Goal: Task Accomplishment & Management: Use online tool/utility

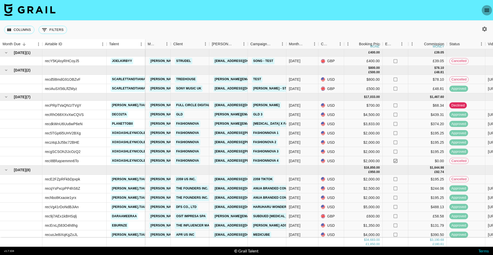
click at [485, 11] on icon "open drawer" at bounding box center [487, 10] width 5 height 3
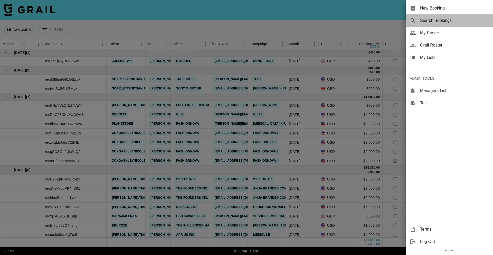
click at [454, 20] on span "Search Bookings" at bounding box center [454, 20] width 69 height 6
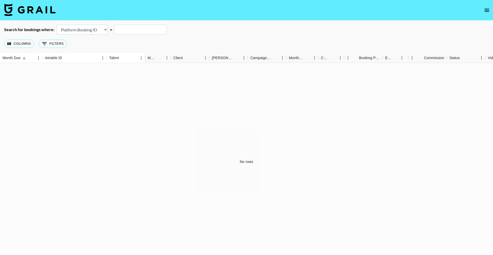
click at [83, 31] on select "Airtable Booking ID Platform Booking ID Platform Campaign ID" at bounding box center [81, 30] width 51 height 10
select select "airtableId"
click at [56, 25] on select "Airtable Booking ID Platform Booking ID Platform Campaign ID" at bounding box center [81, 30] width 51 height 10
click at [137, 28] on input "text" at bounding box center [140, 30] width 52 height 10
paste input "rec420UT07Q6AlG2I"
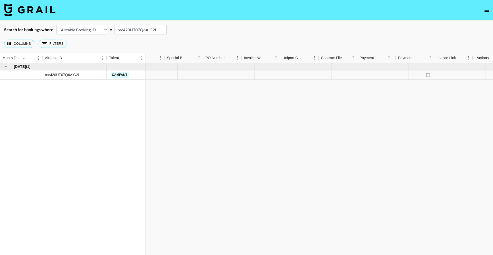
scroll to position [0, 359]
type input "rec420UT07Q6AlG2I"
click at [484, 76] on icon "select merge strategy" at bounding box center [483, 75] width 6 height 6
click at [475, 98] on li "Decline" at bounding box center [476, 95] width 33 height 9
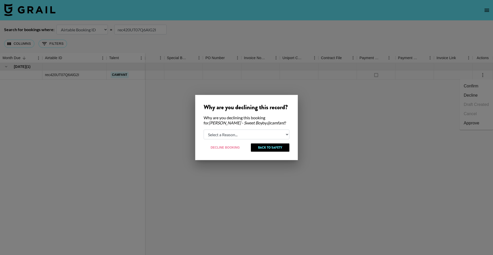
click at [241, 136] on select "Select a Reason... Relogging this deal due to a data issue The [PERSON_NAME] ca…" at bounding box center [247, 134] width 86 height 10
select select "booker_cancel"
click at [204, 129] on select "Select a Reason... Relogging this deal due to a data issue The [PERSON_NAME] ca…" at bounding box center [247, 134] width 86 height 10
click at [233, 150] on button "Decline Booking" at bounding box center [225, 147] width 43 height 8
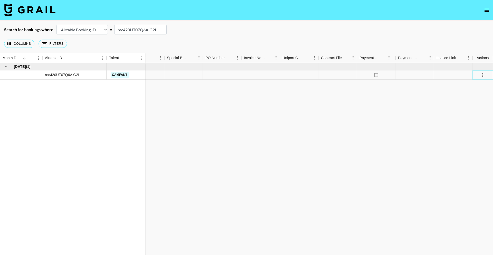
click at [480, 74] on icon "select merge strategy" at bounding box center [483, 75] width 6 height 6
click at [477, 115] on li "Cancel" at bounding box center [476, 113] width 33 height 9
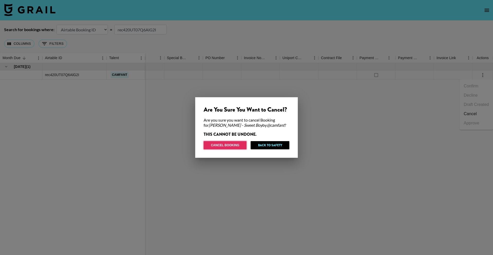
click at [212, 142] on button "Cancel Booking" at bounding box center [225, 145] width 43 height 8
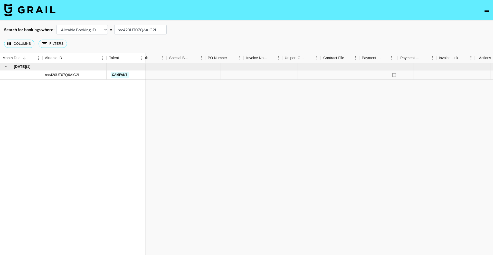
scroll to position [0, 224]
click at [142, 30] on input "rec420UT07Q6AlG2I" at bounding box center [140, 30] width 52 height 10
paste input "ImPJkjOTpOv8Nl"
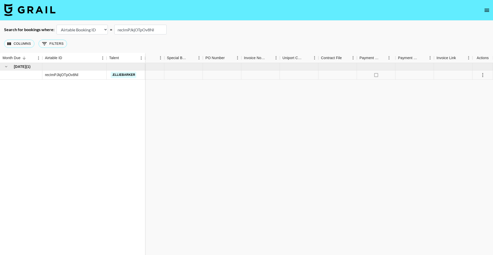
type input "recImPJkjOTpOv8Nl"
click at [480, 74] on icon "select merge strategy" at bounding box center [483, 75] width 6 height 6
click at [481, 94] on li "Decline" at bounding box center [476, 95] width 33 height 9
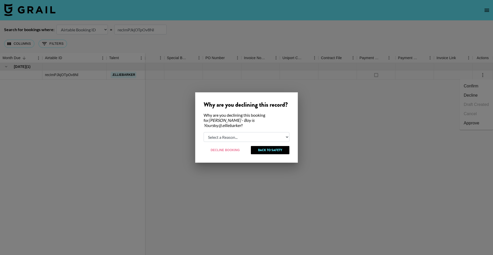
click at [232, 136] on select "Select a Reason... Relogging this deal due to a data issue The [PERSON_NAME] ca…" at bounding box center [247, 137] width 86 height 10
select select "booker_cancel"
click at [204, 132] on select "Select a Reason... Relogging this deal due to a data issue The [PERSON_NAME] ca…" at bounding box center [247, 137] width 86 height 10
click at [226, 148] on button "Decline Booking" at bounding box center [225, 150] width 43 height 8
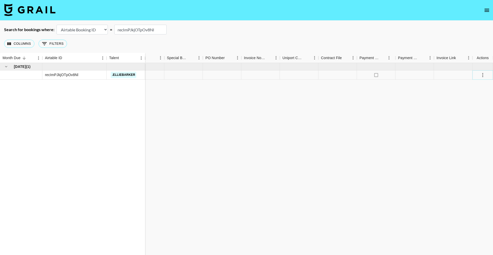
click at [484, 75] on icon "select merge strategy" at bounding box center [483, 75] width 6 height 6
click at [470, 113] on li "Cancel" at bounding box center [476, 113] width 33 height 9
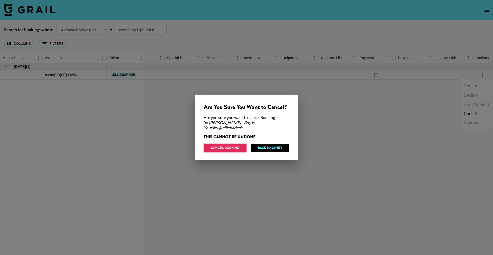
click at [233, 144] on button "Cancel Booking" at bounding box center [225, 148] width 43 height 8
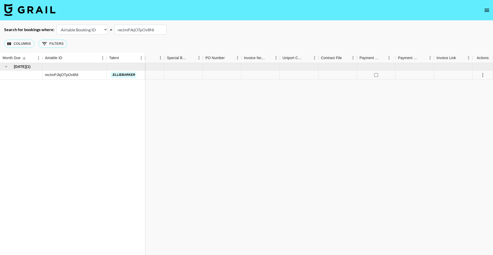
click at [132, 28] on input "recImPJkjOTpOv8Nl" at bounding box center [140, 30] width 52 height 10
paste input "lIS60aiuGBk9GR"
type input "reclIS60aiuGBk9GR"
click at [484, 74] on icon "select merge strategy" at bounding box center [483, 75] width 6 height 6
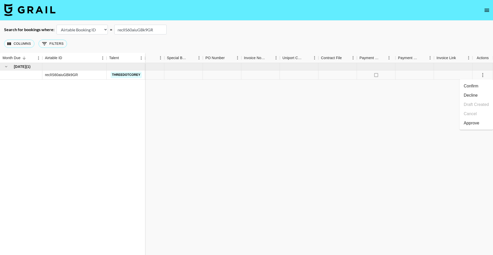
click at [474, 94] on li "Decline" at bounding box center [476, 95] width 33 height 9
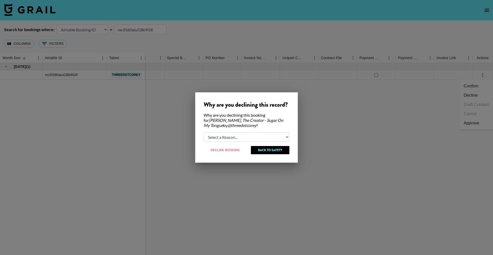
click at [228, 138] on select "Select a Reason... Relogging this deal due to a data issue The [PERSON_NAME] ca…" at bounding box center [247, 137] width 86 height 10
select select "booker_cancel"
click at [204, 132] on select "Select a Reason... Relogging this deal due to a data issue The [PERSON_NAME] ca…" at bounding box center [247, 137] width 86 height 10
click at [228, 149] on button "Decline Booking" at bounding box center [225, 150] width 43 height 8
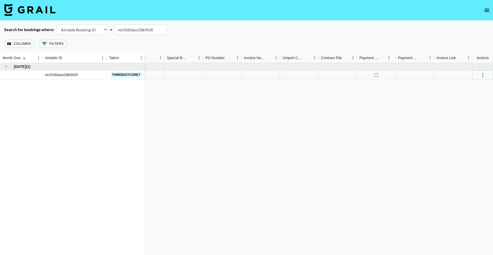
drag, startPoint x: 481, startPoint y: 75, endPoint x: 480, endPoint y: 79, distance: 3.9
click at [481, 75] on icon "select merge strategy" at bounding box center [483, 75] width 6 height 6
click at [470, 116] on li "Cancel" at bounding box center [476, 113] width 33 height 9
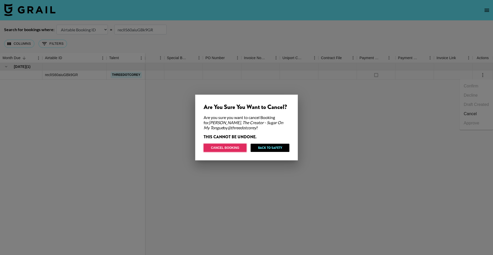
drag, startPoint x: 230, startPoint y: 147, endPoint x: 232, endPoint y: 141, distance: 6.4
click at [230, 147] on button "Cancel Booking" at bounding box center [225, 148] width 43 height 8
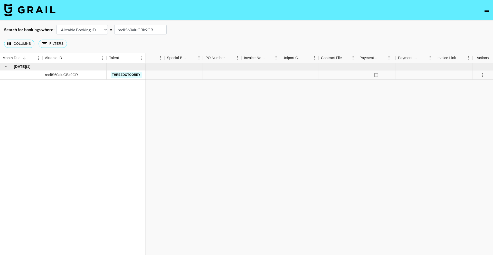
click at [241, 106] on div "[DATE] ( 1 ) reclIS60aiuGBk9GR threedotcorey 0.00 [PERSON_NAME][EMAIL_ADDRESS][…" at bounding box center [67, 161] width 852 height 197
